Goal: Information Seeking & Learning: Check status

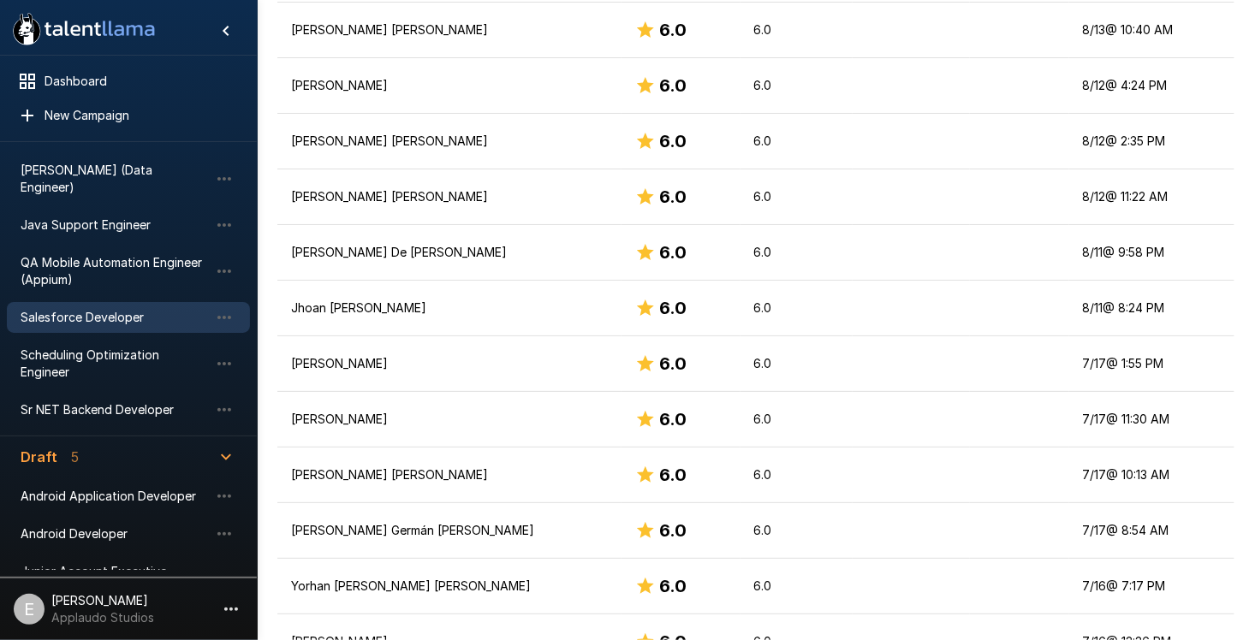
scroll to position [257, 0]
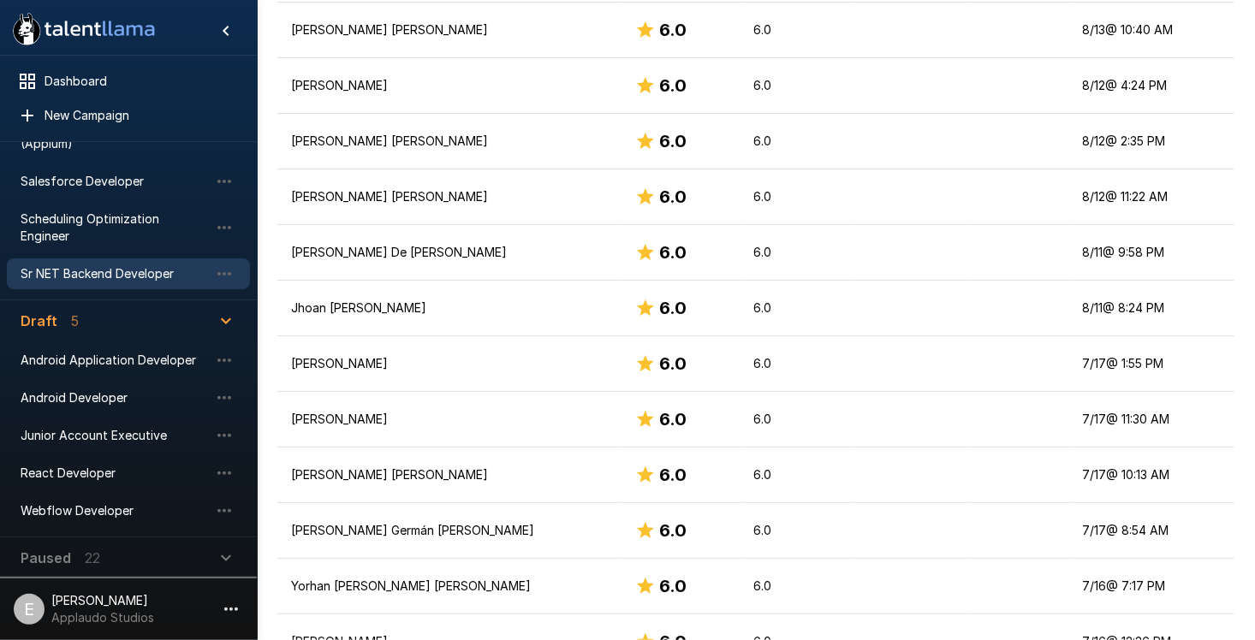
click at [82, 265] on span "Sr NET Backend Developer" at bounding box center [115, 273] width 188 height 17
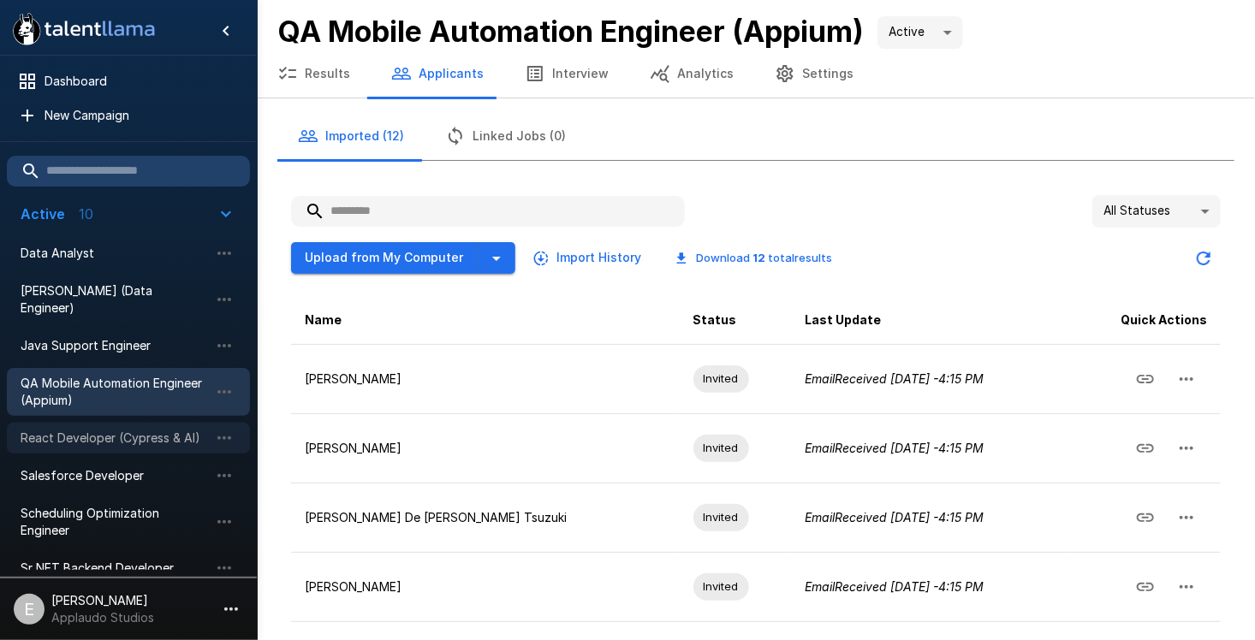
click at [100, 433] on div "React Developer (Cypress & AI)" at bounding box center [128, 438] width 243 height 31
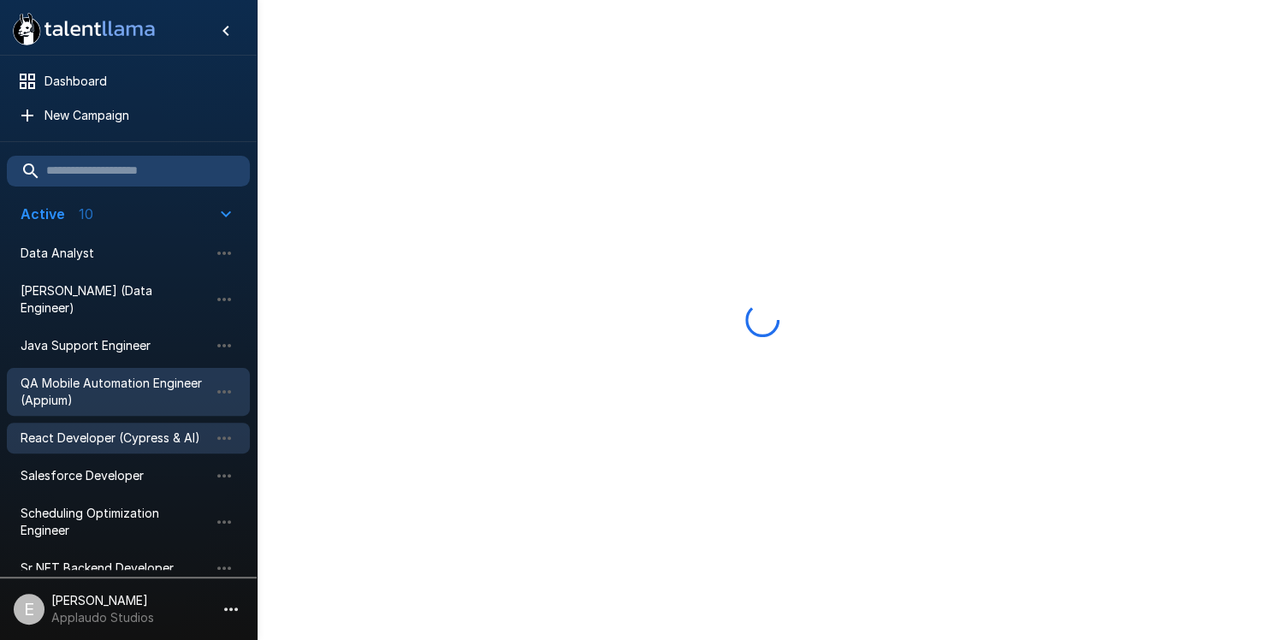
click at [110, 380] on span "QA Mobile Automation Engineer (Appium)" at bounding box center [115, 392] width 188 height 34
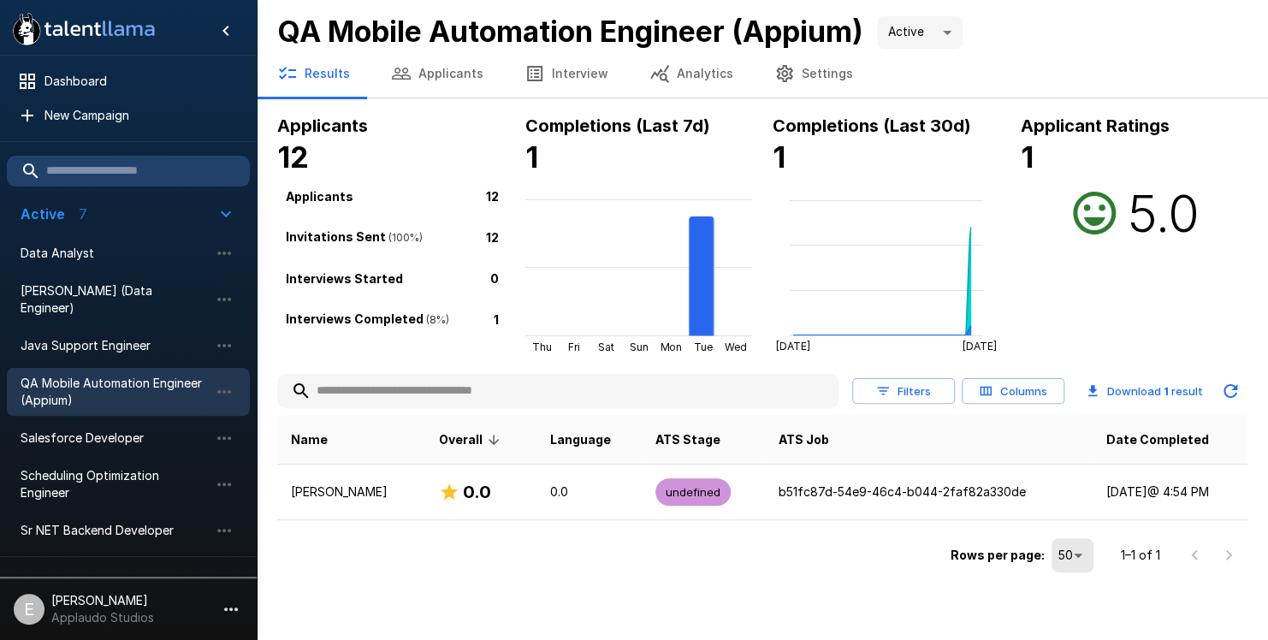
scroll to position [171, 0]
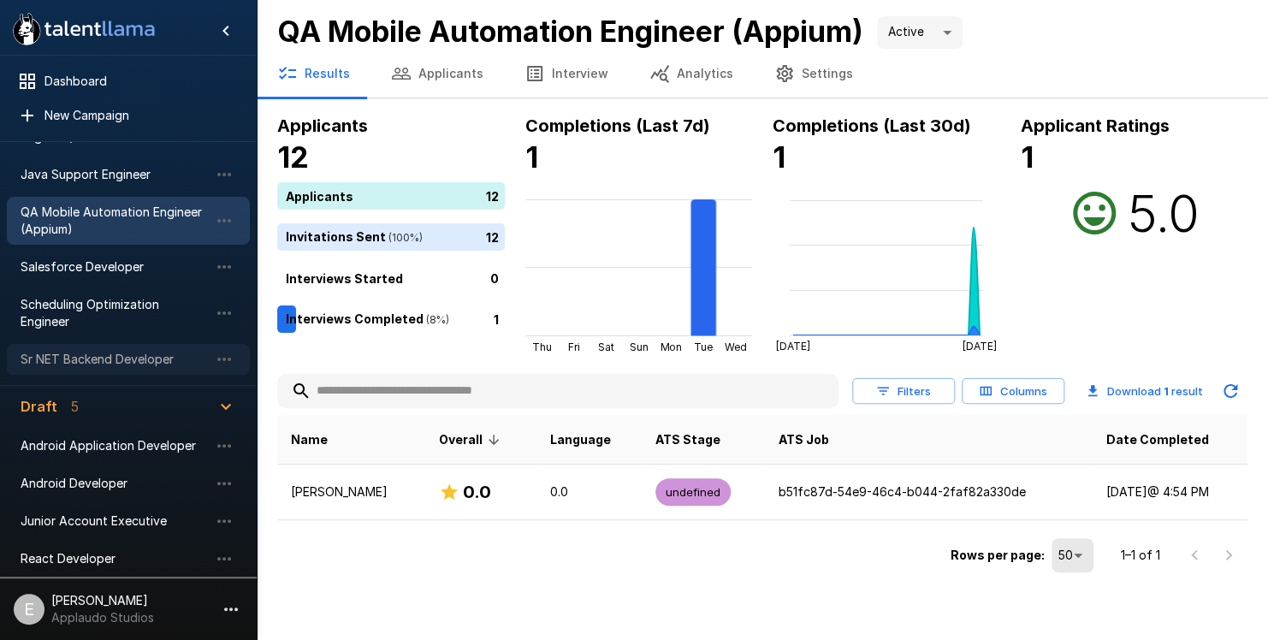
click at [137, 344] on div "Sr NET Backend Developer" at bounding box center [128, 359] width 243 height 31
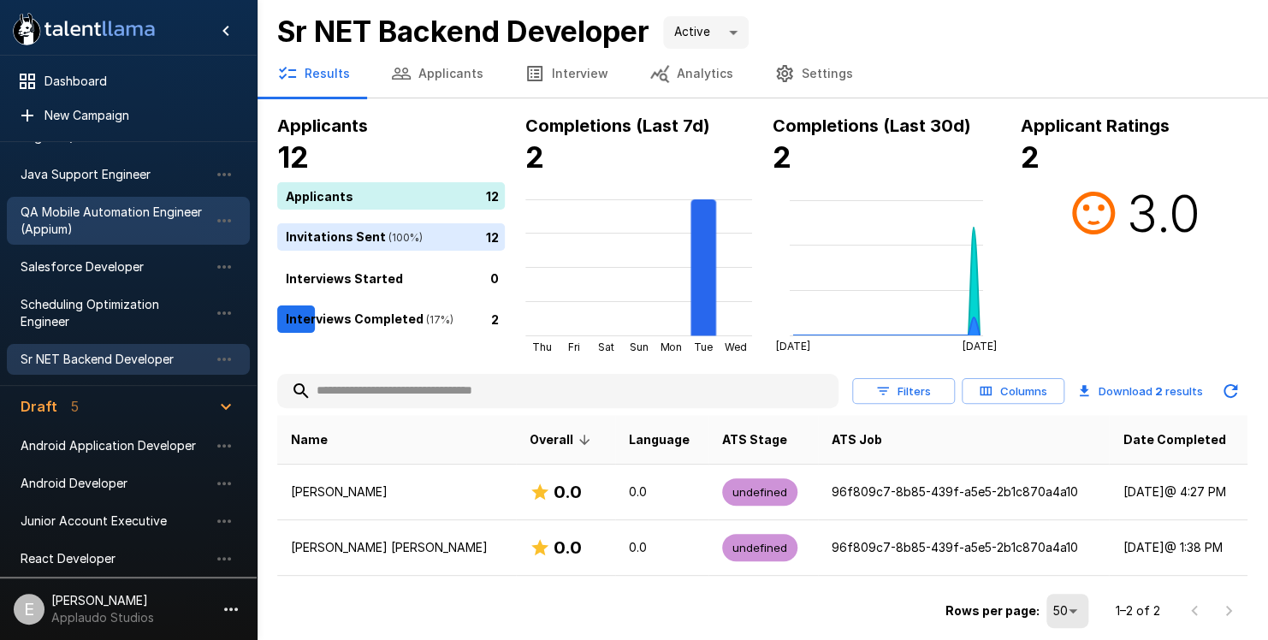
click at [118, 204] on span "QA Mobile Automation Engineer (Appium)" at bounding box center [115, 221] width 188 height 34
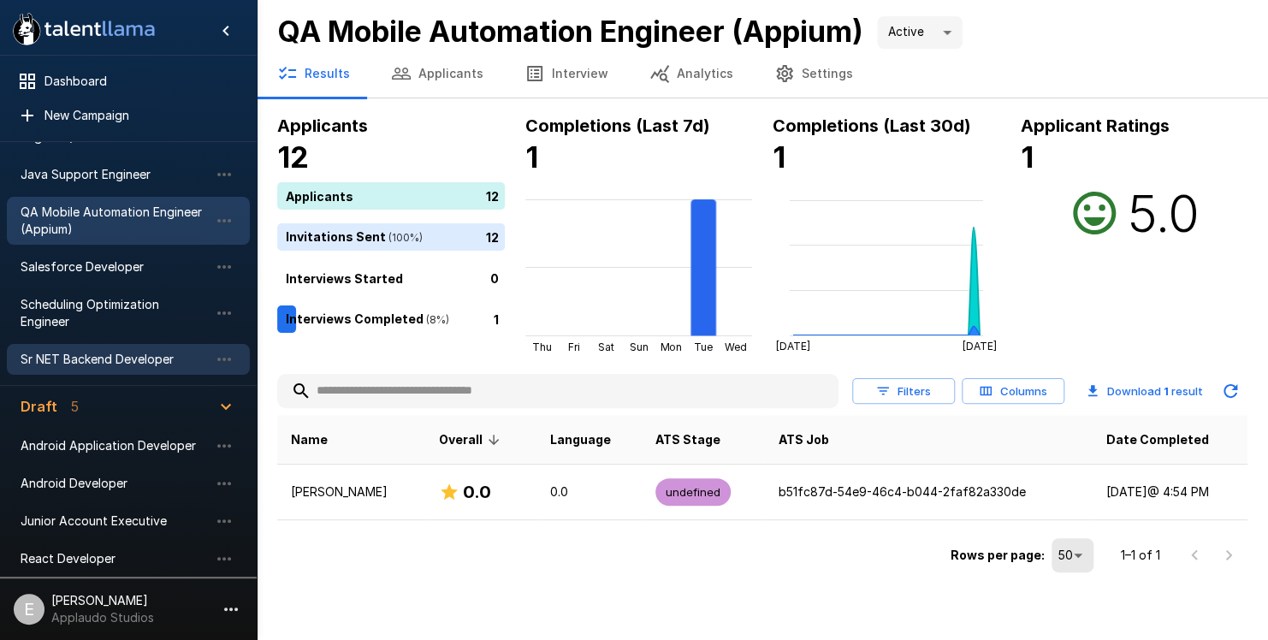
click at [116, 351] on span "Sr NET Backend Developer" at bounding box center [115, 359] width 188 height 17
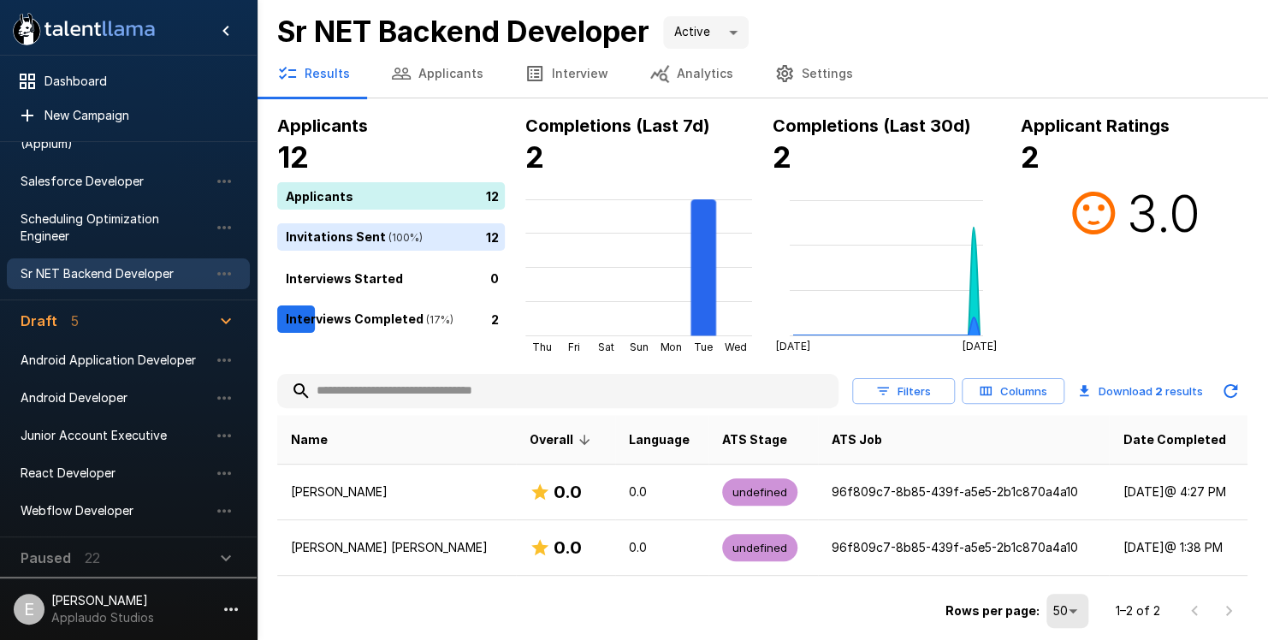
scroll to position [236, 0]
